Goal: Information Seeking & Learning: Learn about a topic

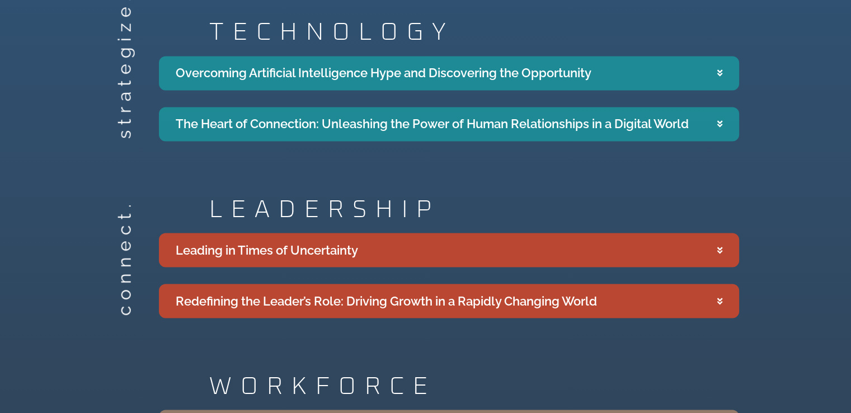
scroll to position [2015, 0]
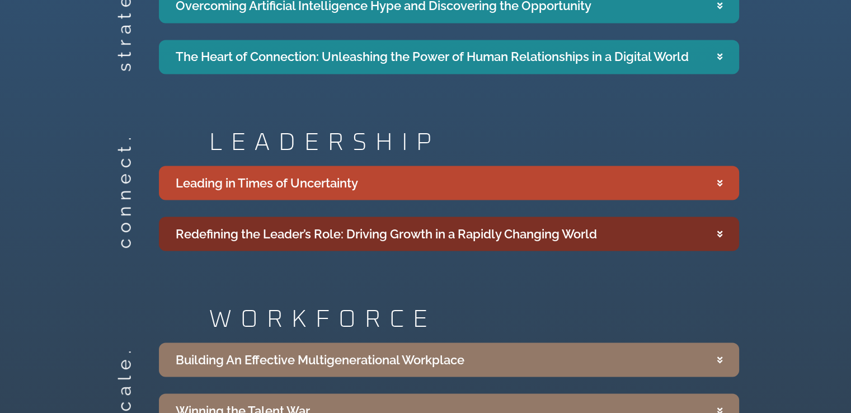
click at [713, 220] on summary "Redefining the Leader’s Role: Driving Growth in a Rapidly Changing World" at bounding box center [449, 234] width 580 height 34
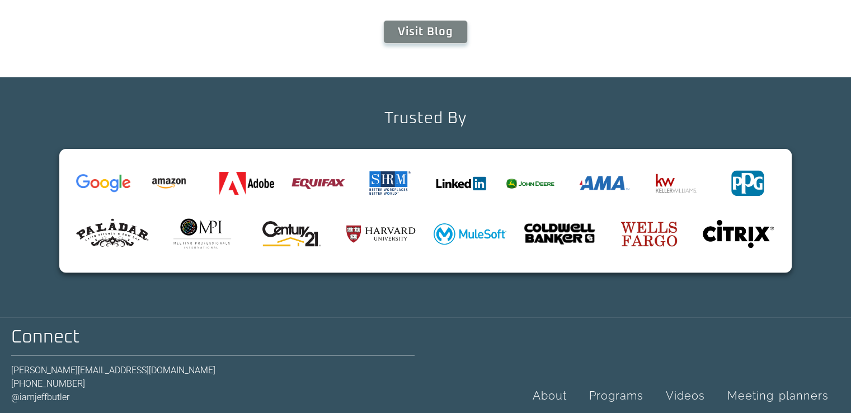
scroll to position [4663, 0]
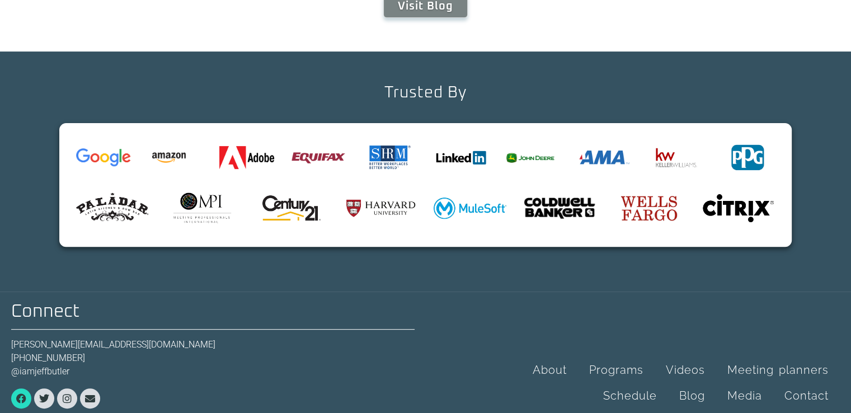
click at [14, 388] on link "Facebook" at bounding box center [21, 398] width 20 height 20
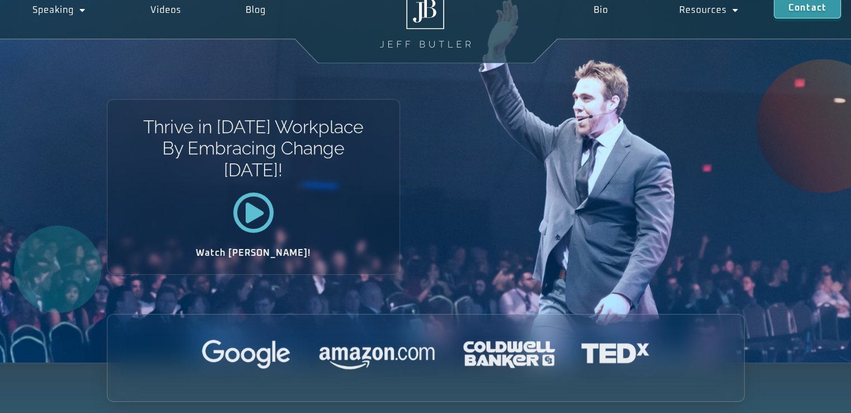
scroll to position [0, 0]
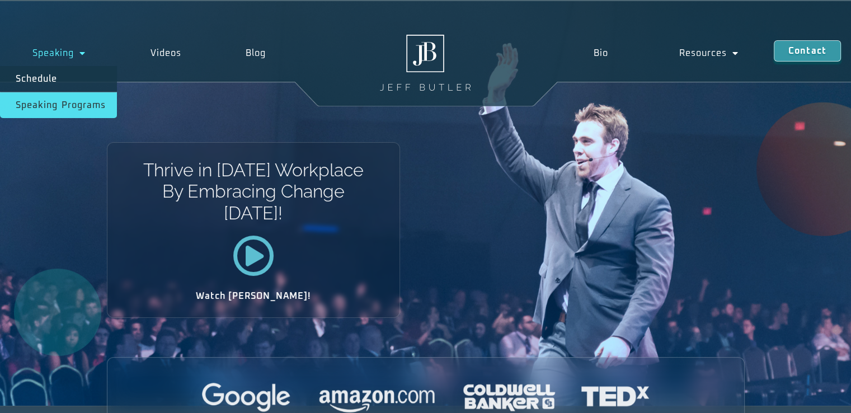
click at [83, 102] on link "Speaking Programs" at bounding box center [58, 105] width 117 height 26
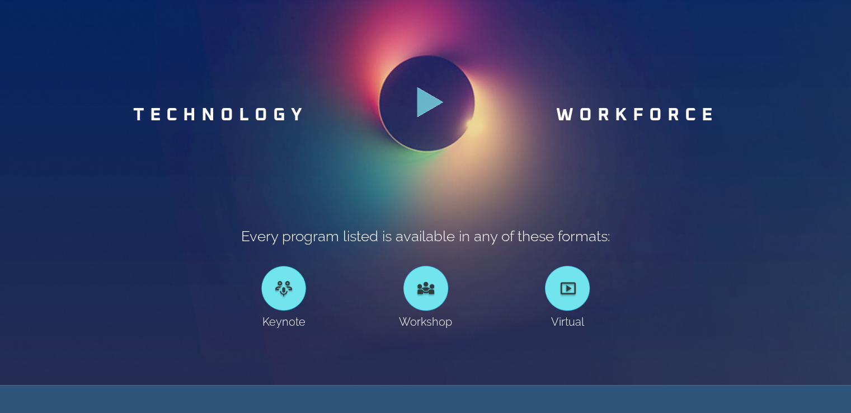
scroll to position [616, 0]
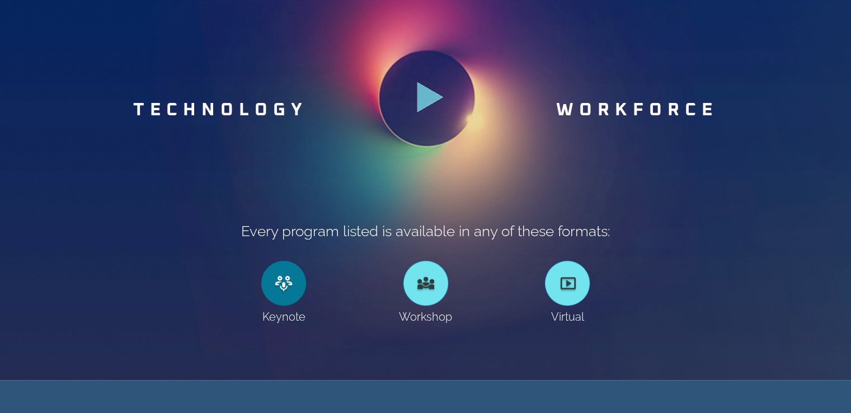
click at [282, 291] on link at bounding box center [283, 283] width 45 height 45
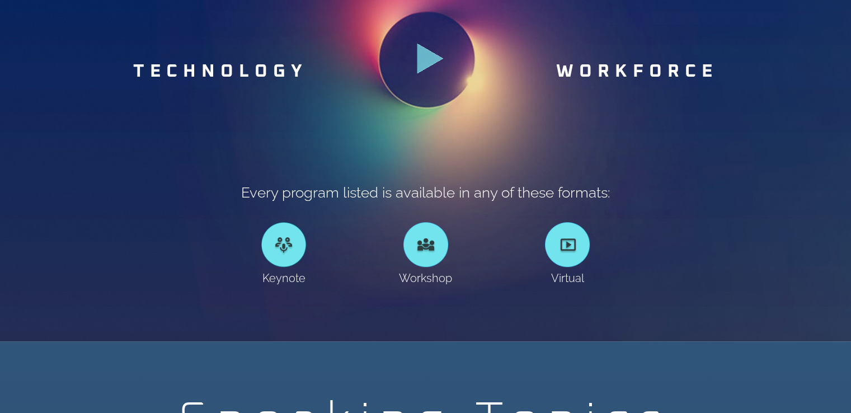
scroll to position [672, 0]
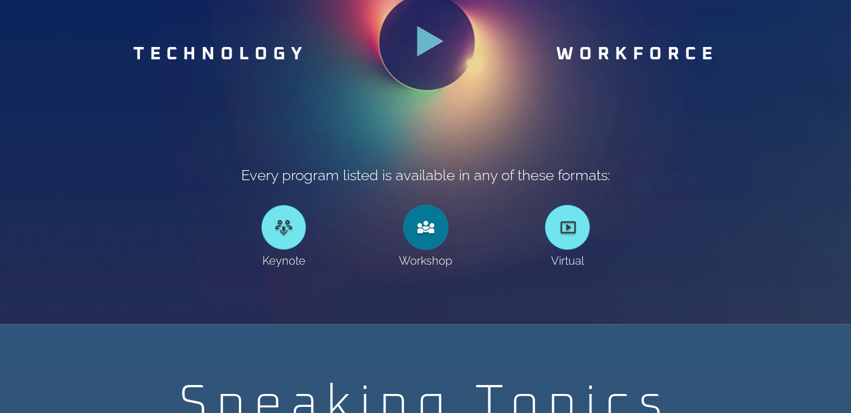
click at [427, 237] on div at bounding box center [426, 227] width 45 height 45
click at [427, 225] on div at bounding box center [426, 227] width 45 height 45
click at [272, 228] on link at bounding box center [283, 227] width 45 height 45
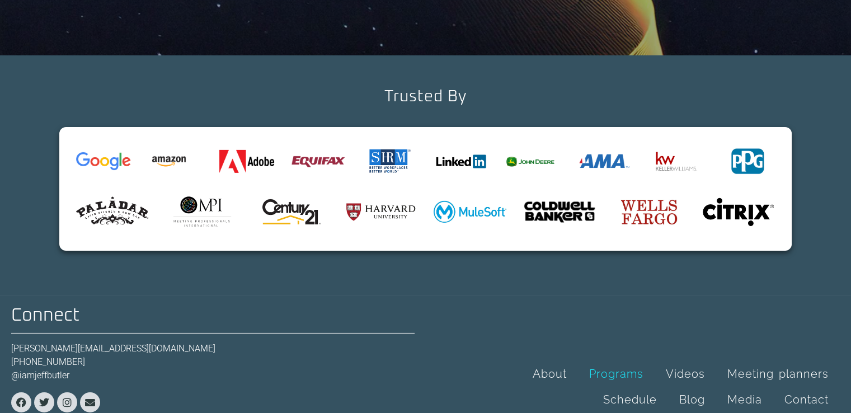
scroll to position [3621, 0]
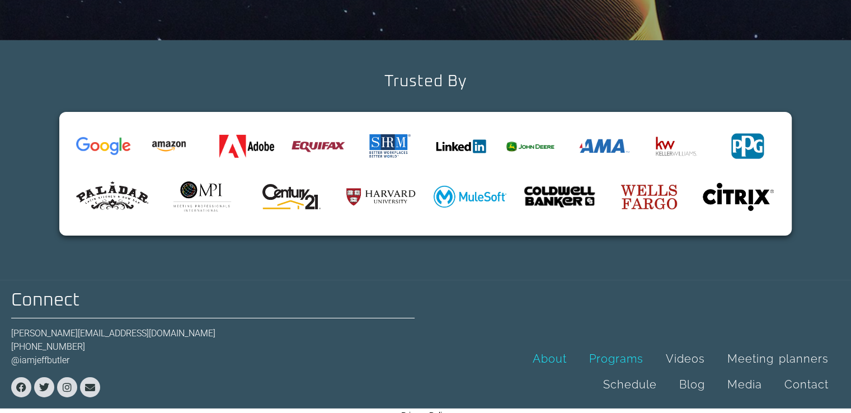
click at [547, 346] on link "About" at bounding box center [550, 359] width 57 height 26
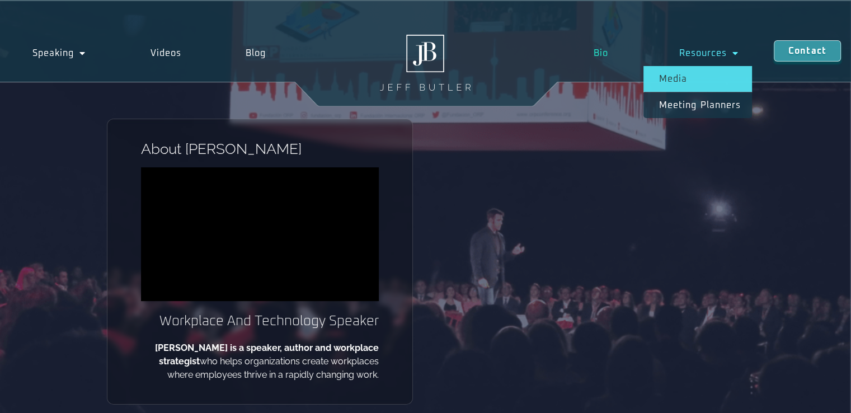
click at [682, 77] on link "Media" at bounding box center [698, 79] width 109 height 26
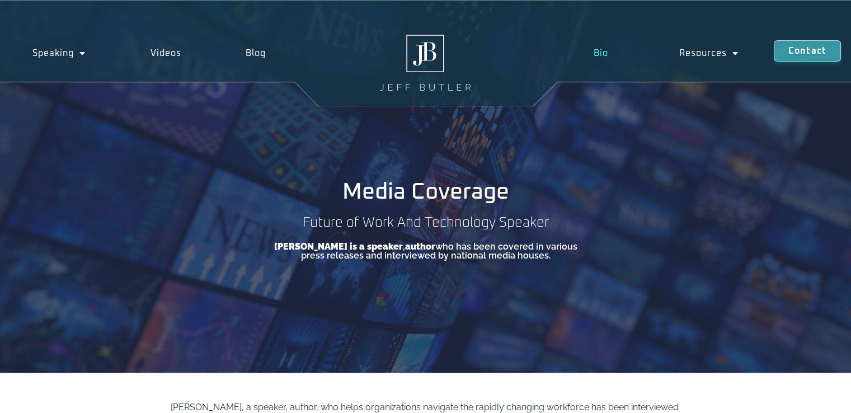
click at [596, 49] on link "Bio" at bounding box center [602, 53] width 86 height 26
